Goal: Information Seeking & Learning: Learn about a topic

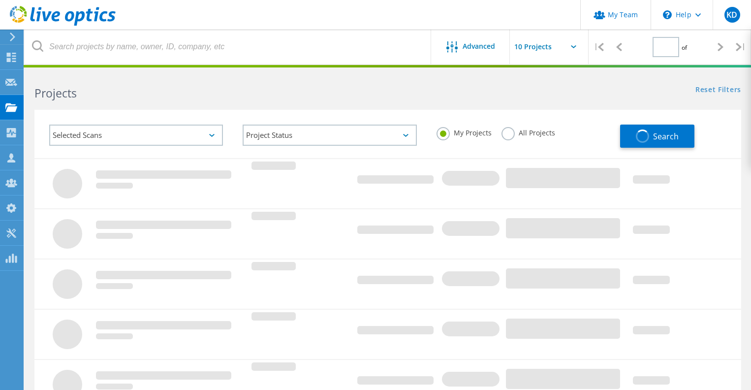
type input "1"
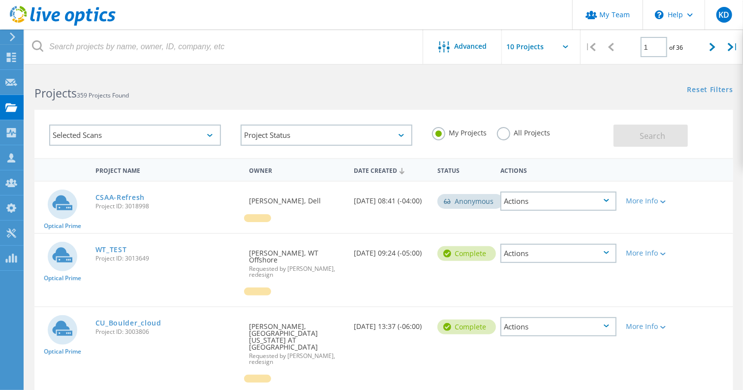
click at [126, 189] on div "CSAA-Refresh Project ID: 3018998" at bounding box center [167, 199] width 153 height 37
click at [122, 194] on link "CSAA-Refresh" at bounding box center [119, 197] width 49 height 7
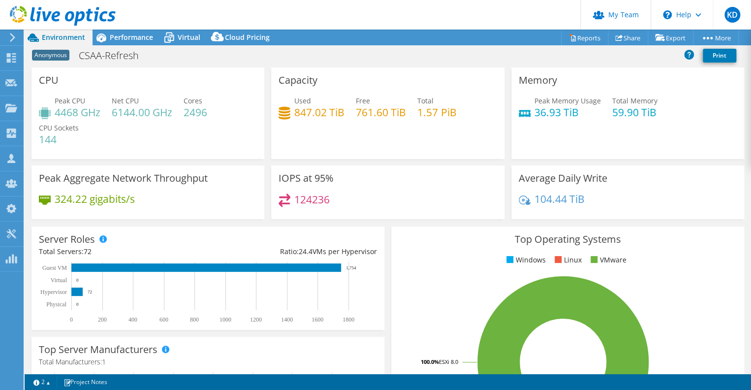
select select "USD"
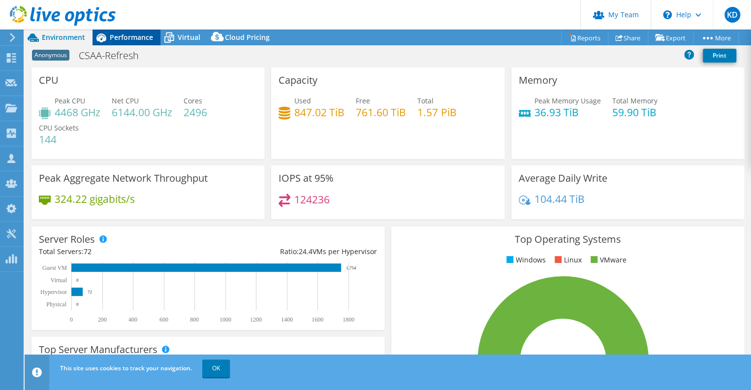
drag, startPoint x: 143, startPoint y: 30, endPoint x: 150, endPoint y: 35, distance: 7.8
click at [143, 31] on div "Performance" at bounding box center [126, 38] width 68 height 16
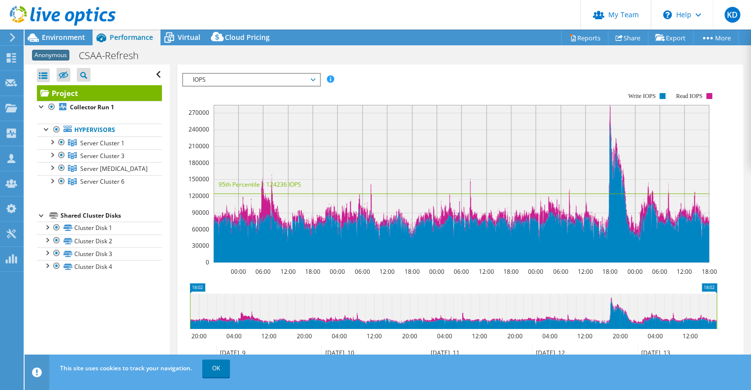
scroll to position [131, 0]
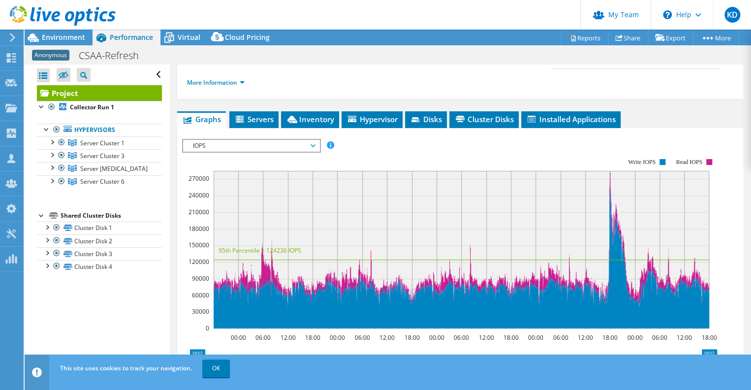
click at [297, 134] on div "IOPS Disk Throughput IO Size Latency Queue Depth CPU Percentage Memory Page Fau…" at bounding box center [460, 304] width 556 height 341
click at [296, 142] on span "IOPS" at bounding box center [251, 146] width 126 height 12
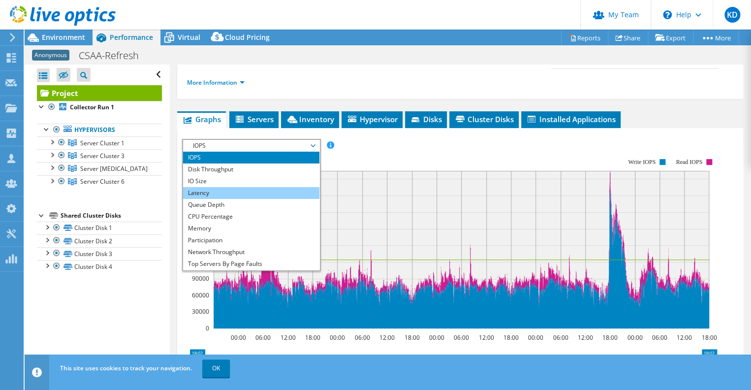
click at [286, 194] on li "Latency" at bounding box center [251, 193] width 136 height 12
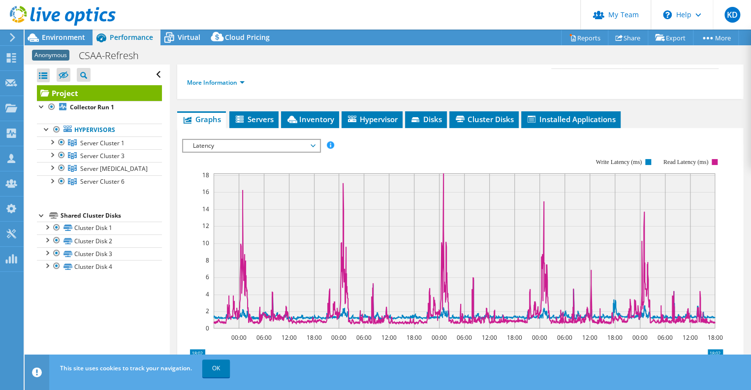
click at [708, 131] on div "IOPS Disk Throughput IO Size Latency Queue Depth CPU Percentage Memory Page Fau…" at bounding box center [460, 301] width 556 height 347
click at [300, 149] on span "Latency" at bounding box center [251, 146] width 126 height 12
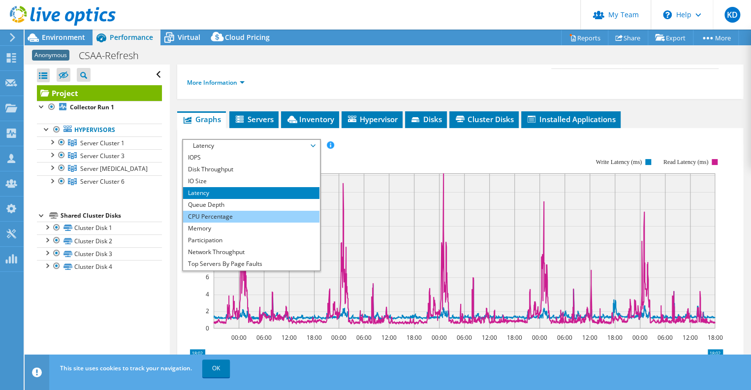
click at [273, 217] on li "CPU Percentage" at bounding box center [251, 217] width 136 height 12
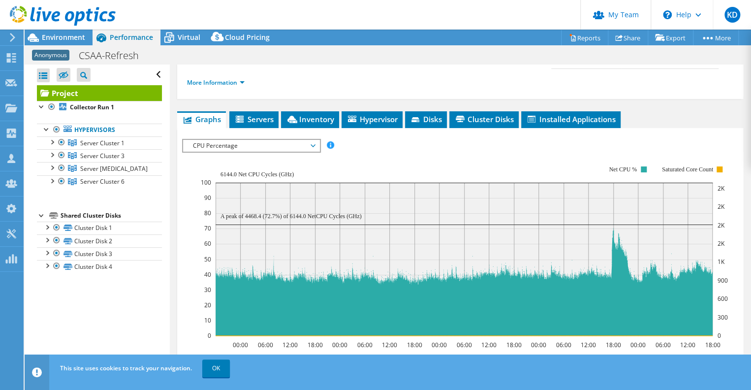
click at [226, 143] on span "CPU Percentage" at bounding box center [251, 146] width 126 height 12
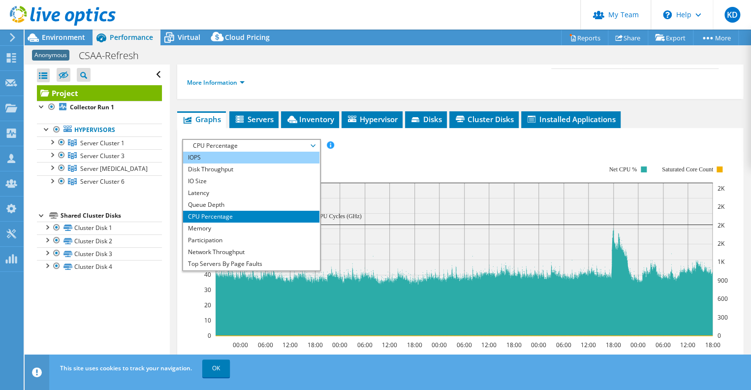
drag, startPoint x: 225, startPoint y: 156, endPoint x: 240, endPoint y: 149, distance: 16.9
click at [225, 156] on li "IOPS" at bounding box center [251, 157] width 136 height 12
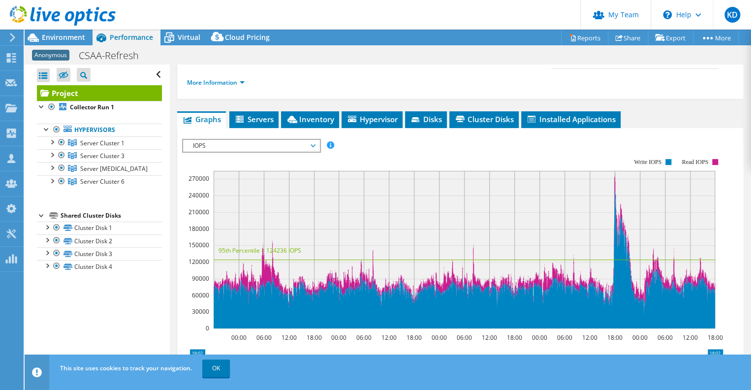
click at [286, 140] on span "IOPS" at bounding box center [251, 146] width 126 height 12
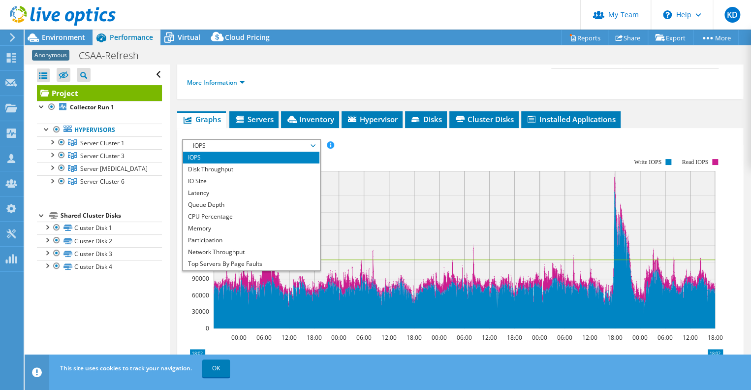
drag, startPoint x: 275, startPoint y: 166, endPoint x: 277, endPoint y: 157, distance: 9.1
click at [277, 163] on li "Disk Throughput" at bounding box center [251, 169] width 136 height 12
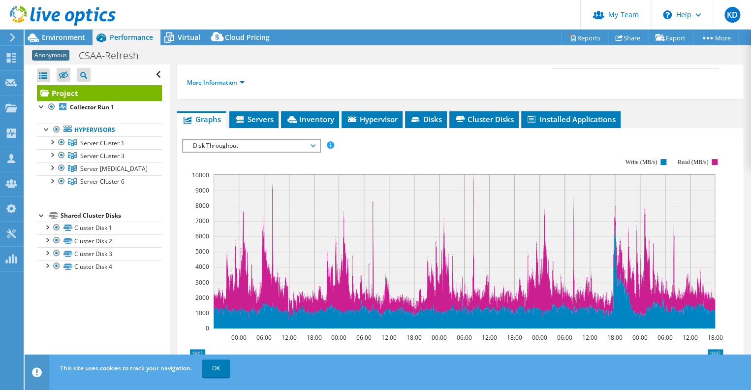
click at [272, 145] on span "Disk Throughput" at bounding box center [251, 146] width 126 height 12
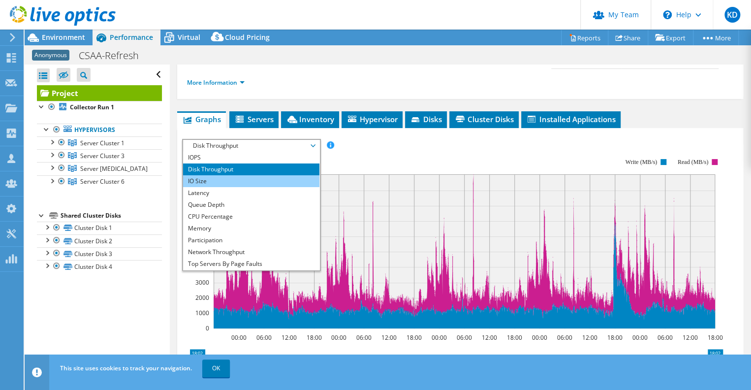
drag, startPoint x: 260, startPoint y: 182, endPoint x: 263, endPoint y: 177, distance: 6.6
click at [260, 180] on li "IO Size" at bounding box center [251, 181] width 136 height 12
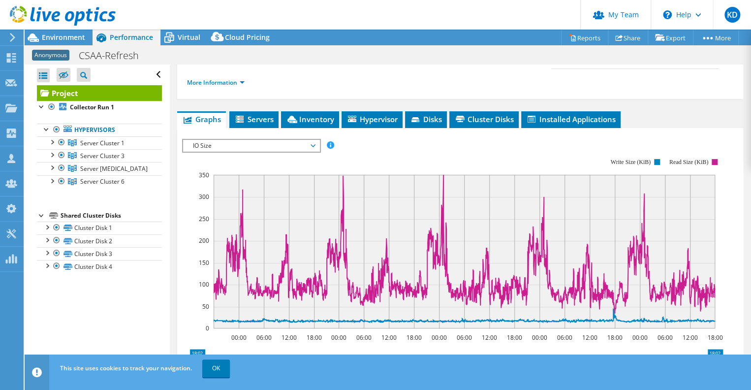
click at [285, 147] on span "IO Size" at bounding box center [251, 146] width 126 height 12
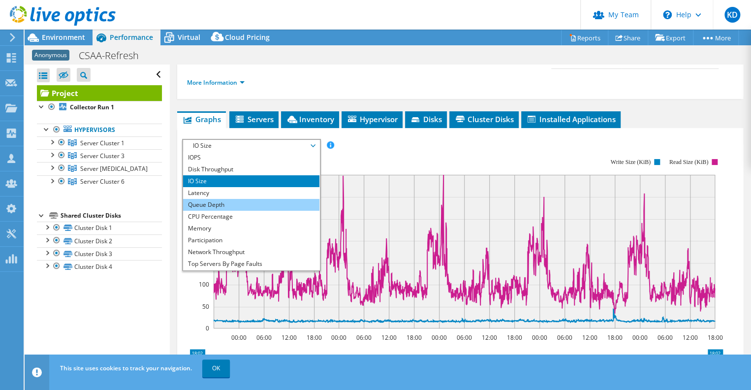
click at [275, 199] on li "Queue Depth" at bounding box center [251, 205] width 136 height 12
